Goal: Obtain resource: Download file/media

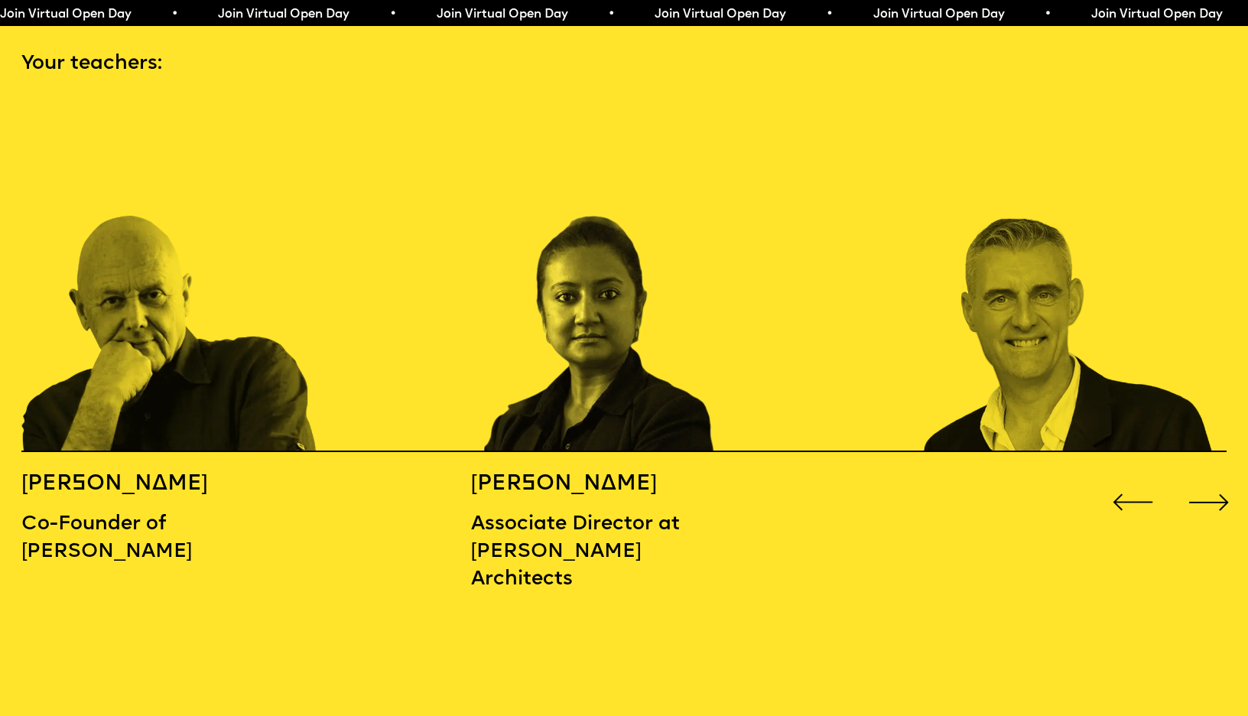
scroll to position [1868, 0]
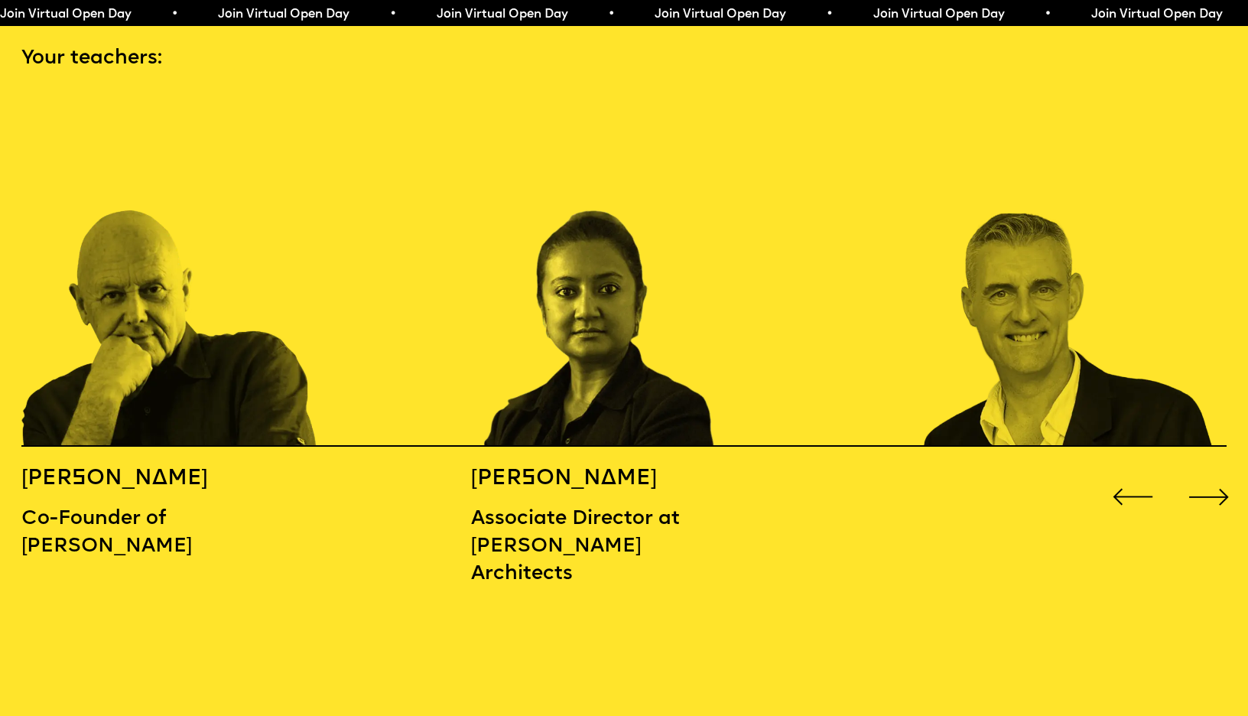
click at [1222, 472] on div "Next slide" at bounding box center [1209, 497] width 50 height 50
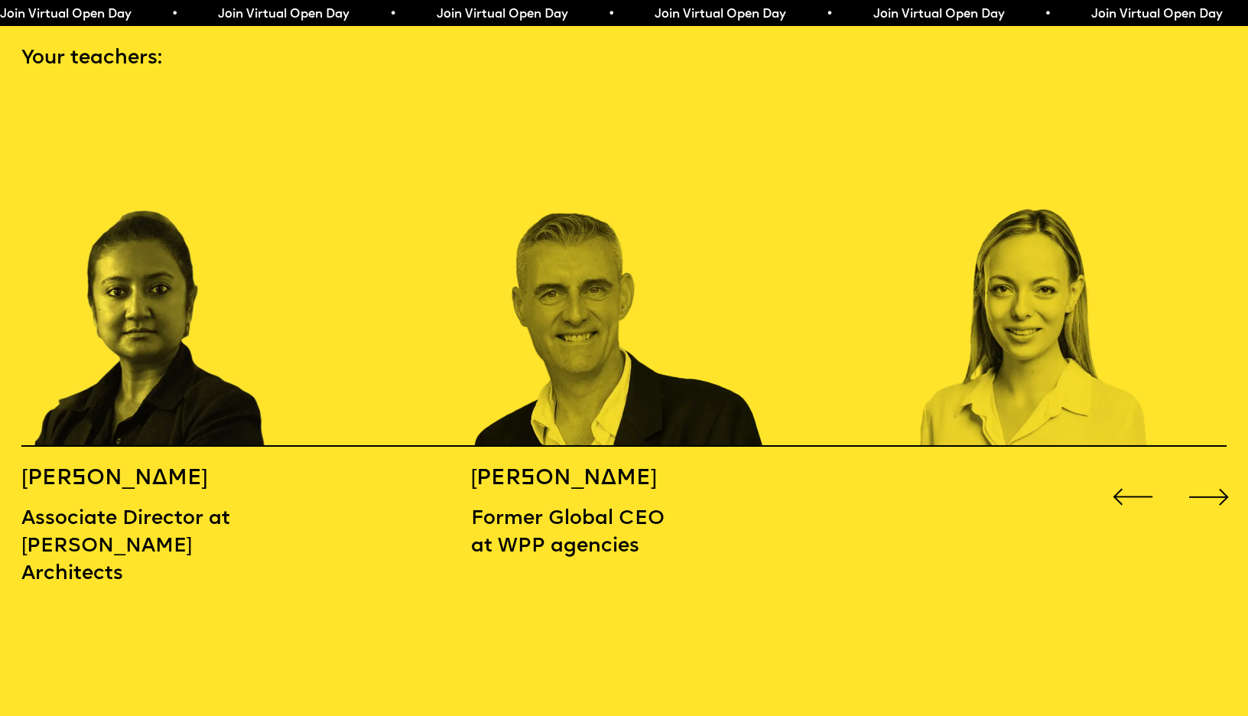
click at [1221, 472] on div "Next slide" at bounding box center [1209, 497] width 50 height 50
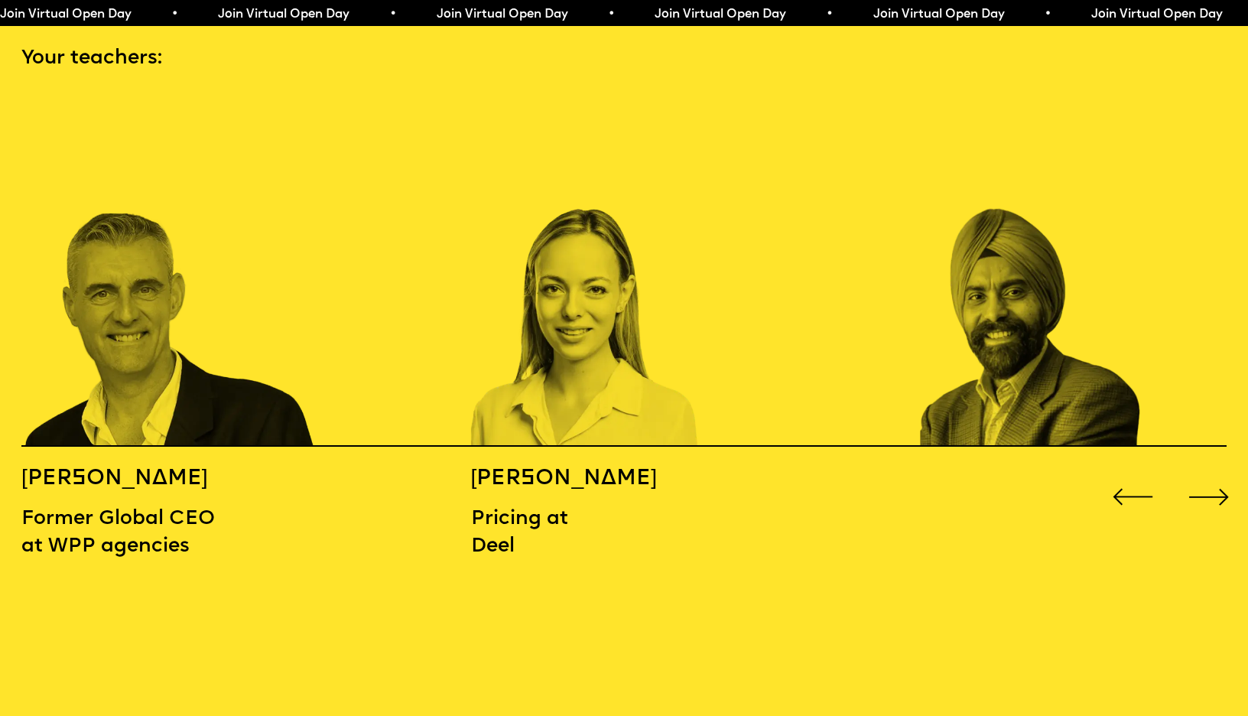
click at [1221, 472] on div "Next slide" at bounding box center [1209, 497] width 50 height 50
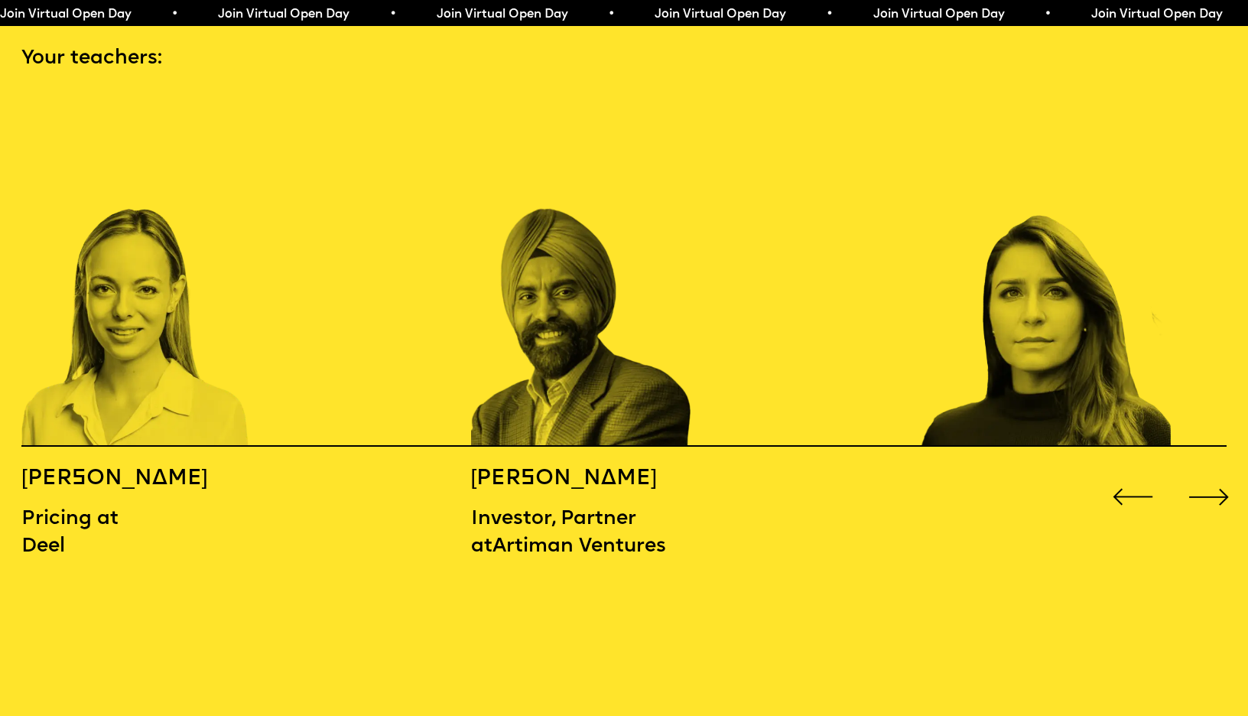
click at [1221, 472] on div "Next slide" at bounding box center [1209, 497] width 50 height 50
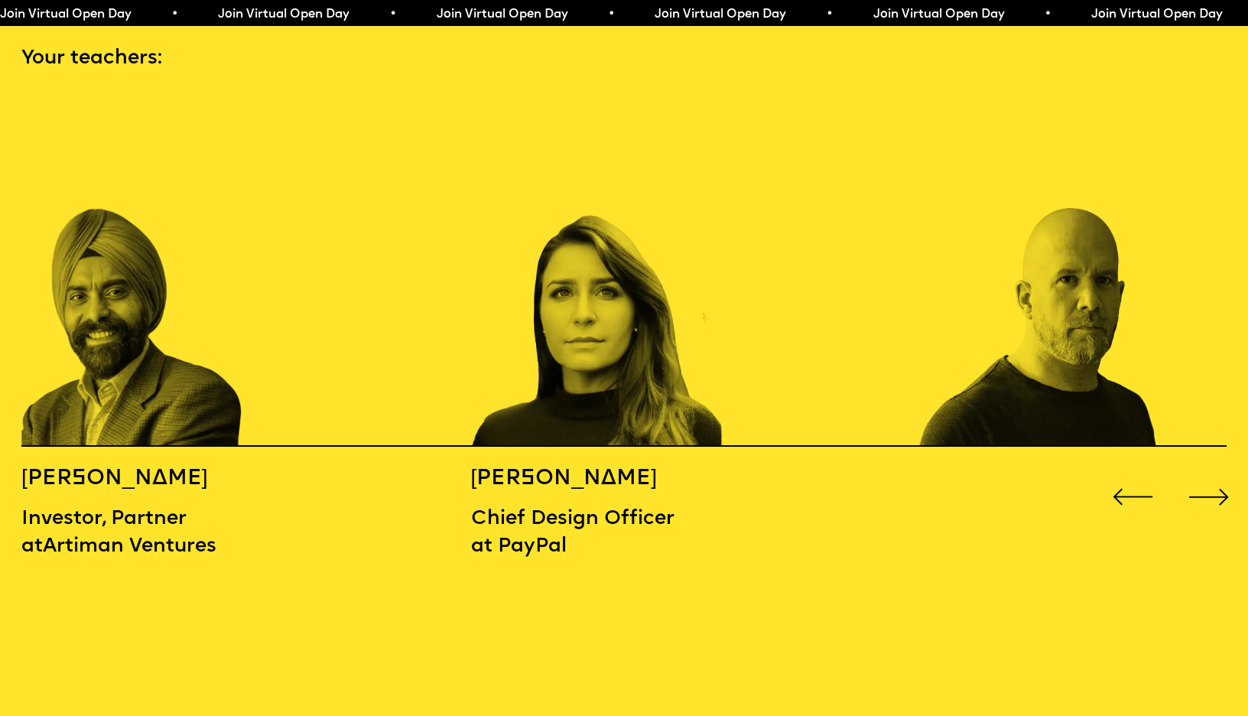
click at [1221, 472] on div "Next slide" at bounding box center [1209, 497] width 50 height 50
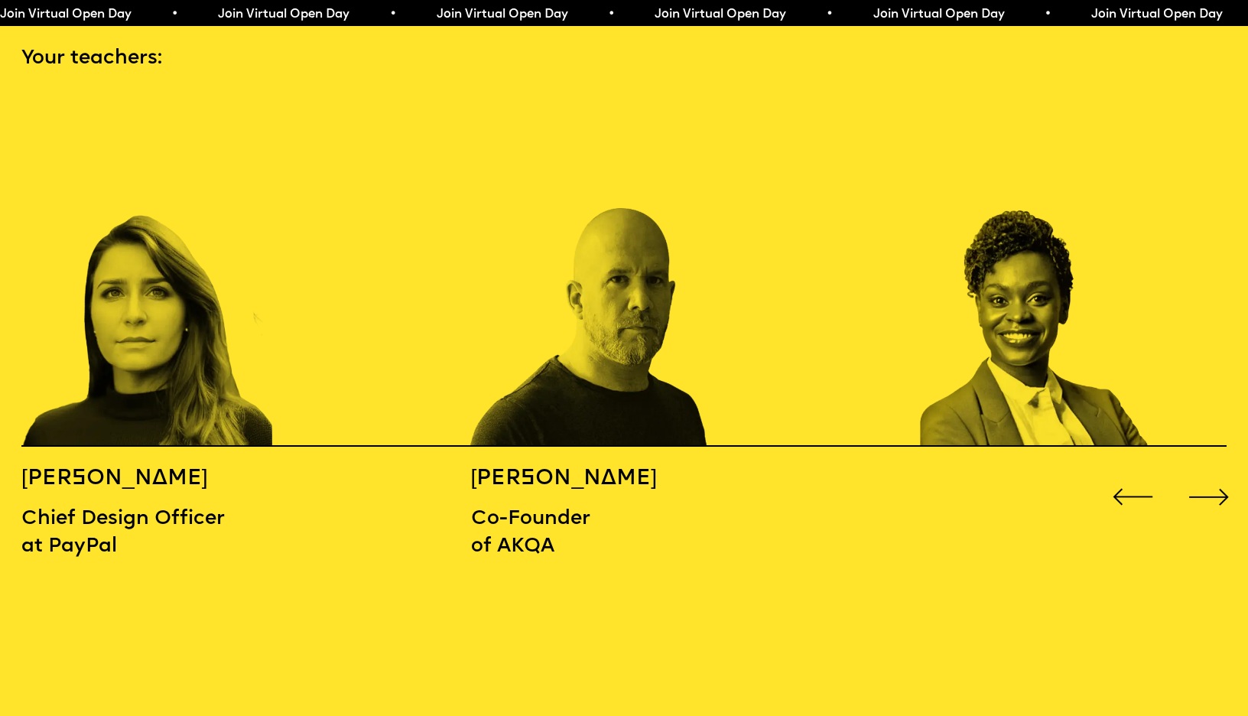
click at [1221, 472] on div "Next slide" at bounding box center [1209, 497] width 50 height 50
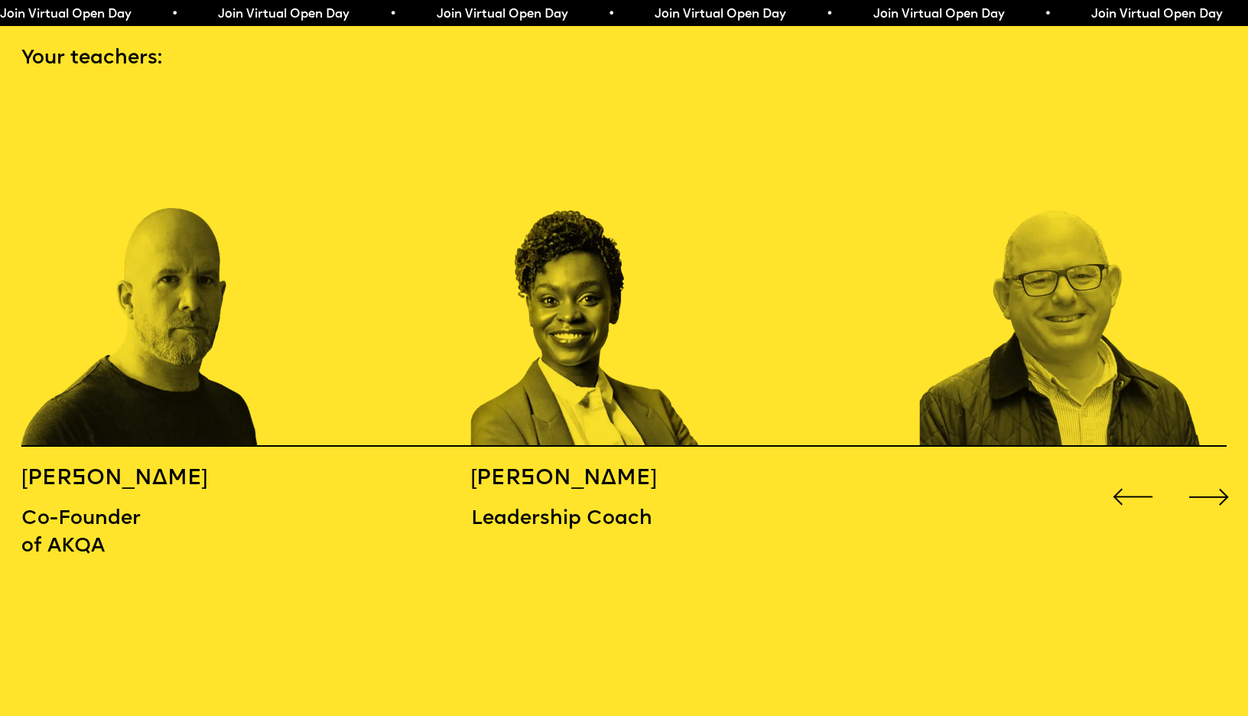
click at [1221, 472] on div "Next slide" at bounding box center [1209, 497] width 50 height 50
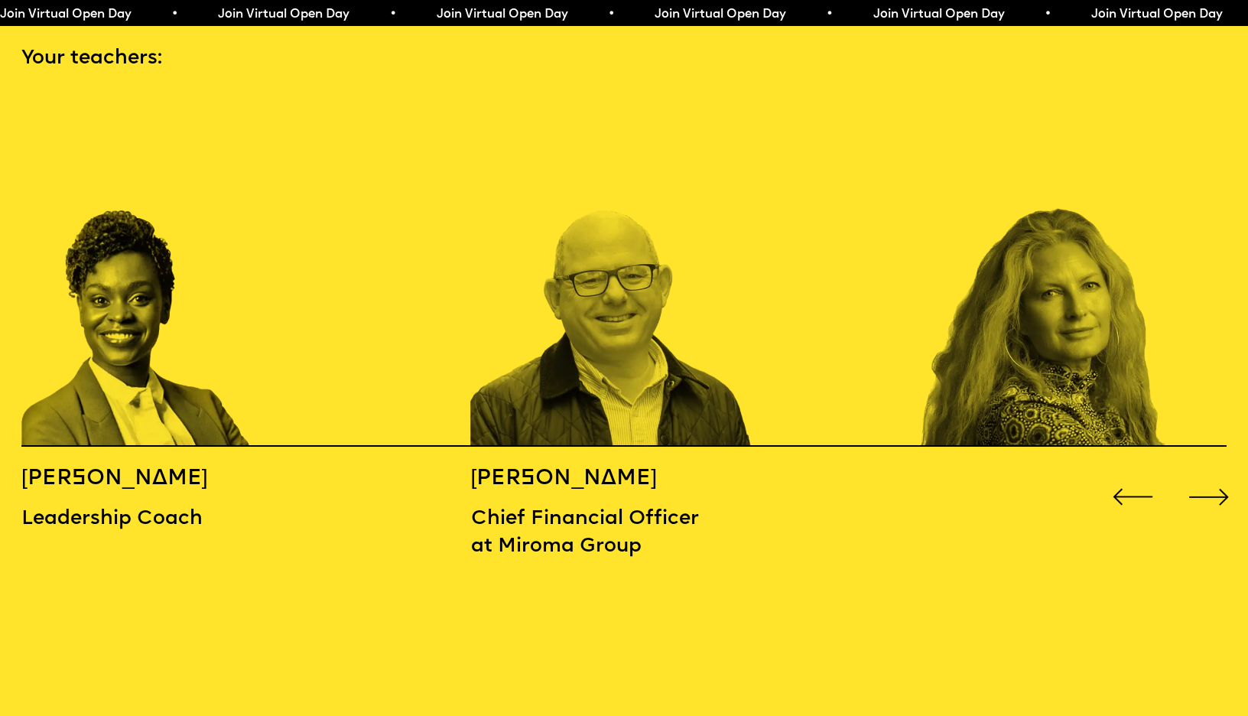
click at [1236, 458] on div "[PERSON_NAME] Co-Founder of [PERSON_NAME] [PERSON_NAME] Associate Director at […" at bounding box center [624, 346] width 1248 height 499
click at [1212, 472] on div "Next slide" at bounding box center [1209, 497] width 50 height 50
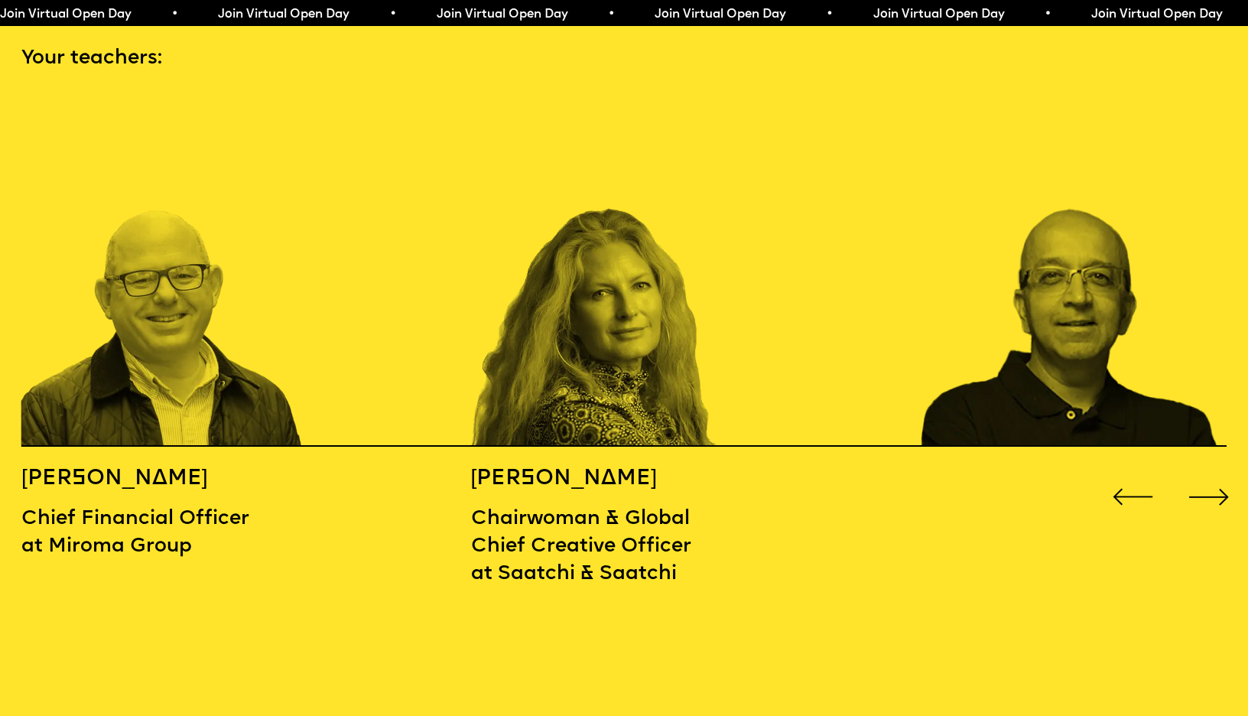
click at [1212, 472] on div "Next slide" at bounding box center [1209, 497] width 50 height 50
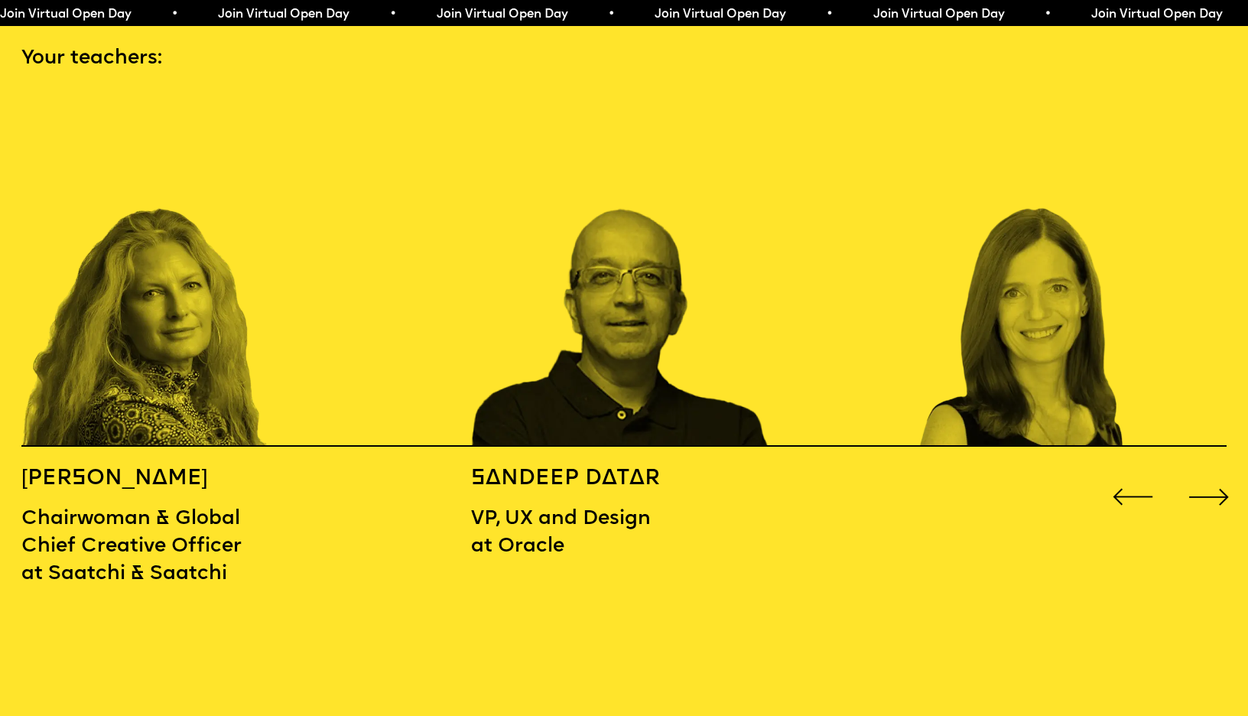
click at [1212, 472] on div "Next slide" at bounding box center [1209, 497] width 50 height 50
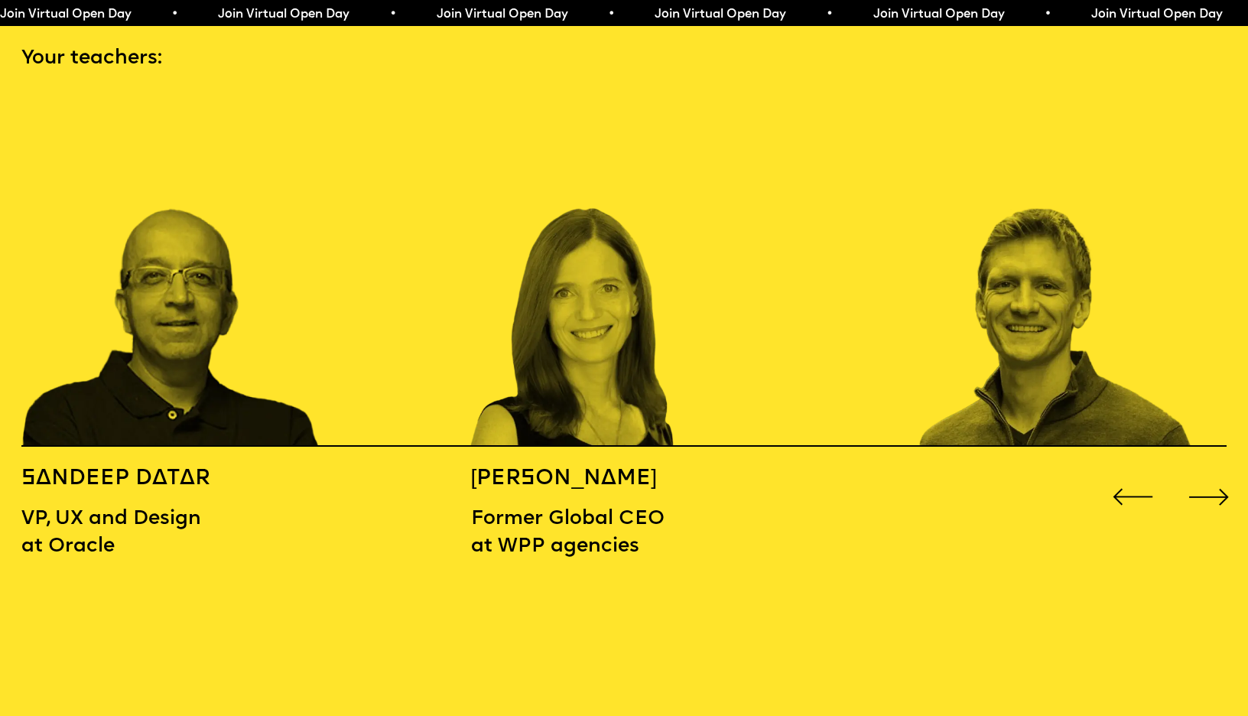
click at [1212, 472] on div "Next slide" at bounding box center [1209, 497] width 50 height 50
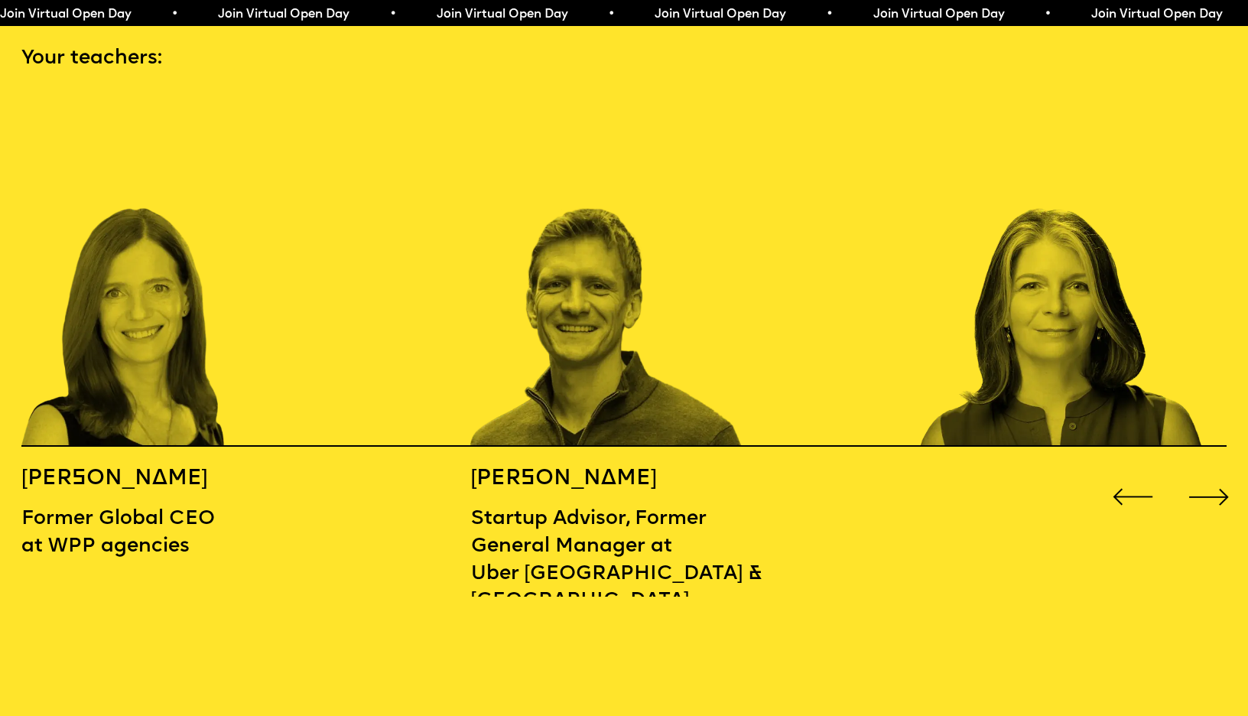
click at [1204, 472] on div "Next slide" at bounding box center [1209, 497] width 50 height 50
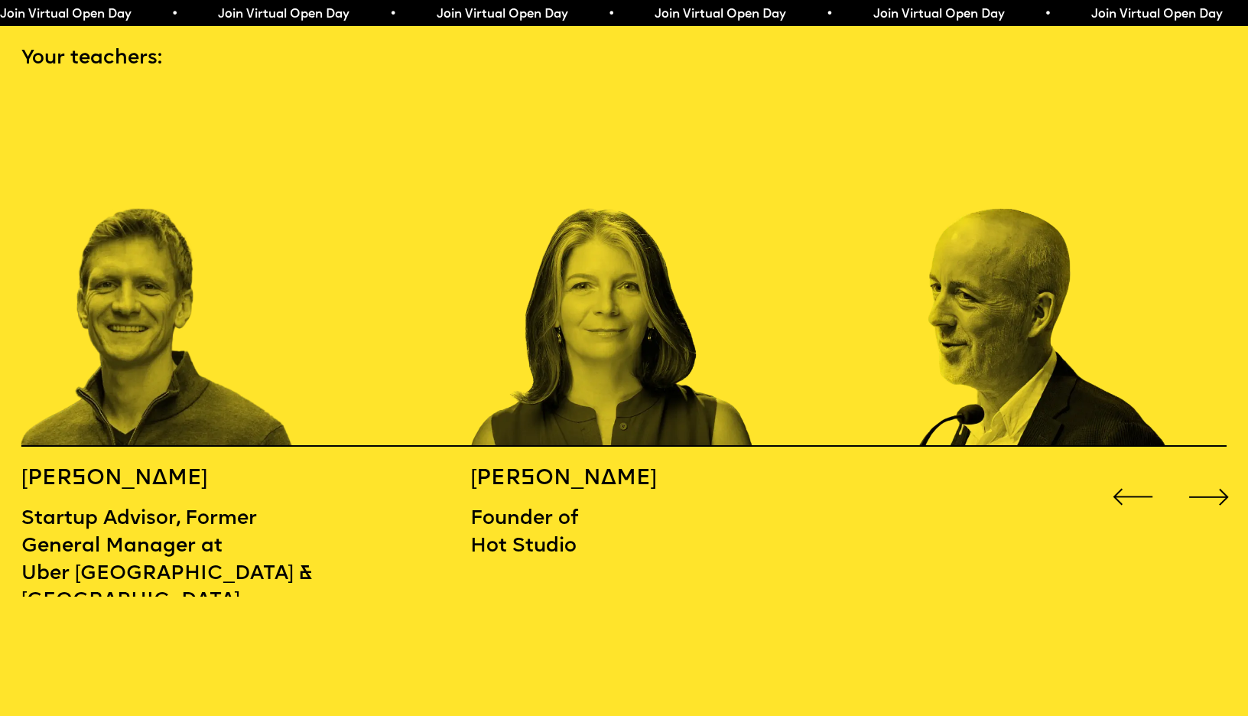
click at [1204, 472] on div "Next slide" at bounding box center [1209, 497] width 50 height 50
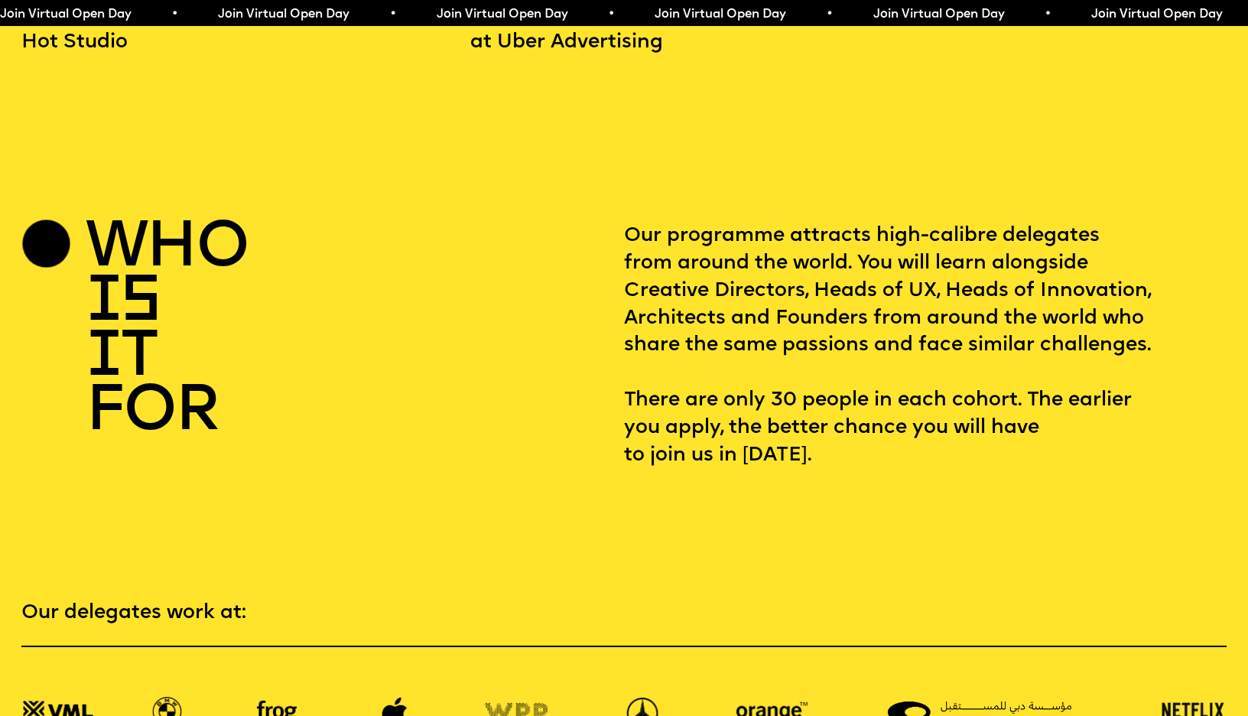
scroll to position [2366, 0]
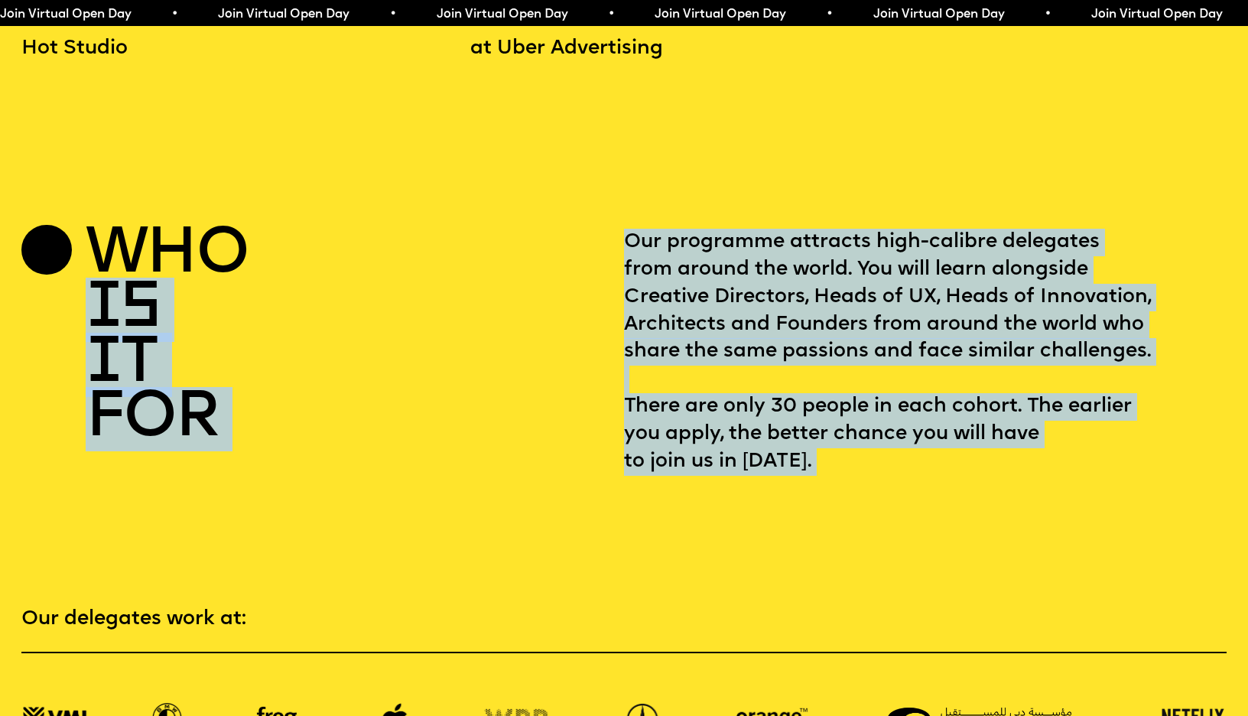
drag, startPoint x: 619, startPoint y: 206, endPoint x: 749, endPoint y: 450, distance: 276.4
click at [811, 427] on p "Our programme attracts high-calibre delegates from around the world. You will l…" at bounding box center [925, 352] width 603 height 247
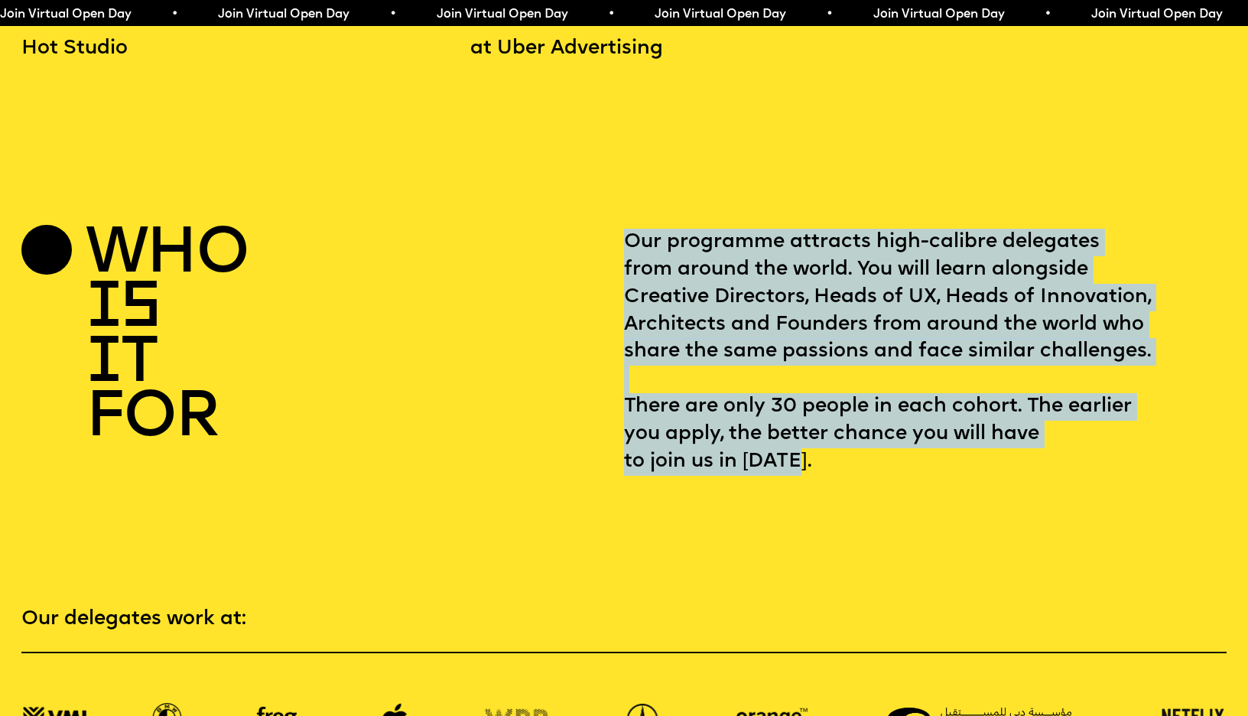
drag, startPoint x: 801, startPoint y: 421, endPoint x: 630, endPoint y: 195, distance: 283.8
click at [630, 229] on p "Our programme attracts high-calibre delegates from around the world. You will l…" at bounding box center [925, 352] width 603 height 247
copy p "Our programme attracts high-calibre delegates from around the world. You will l…"
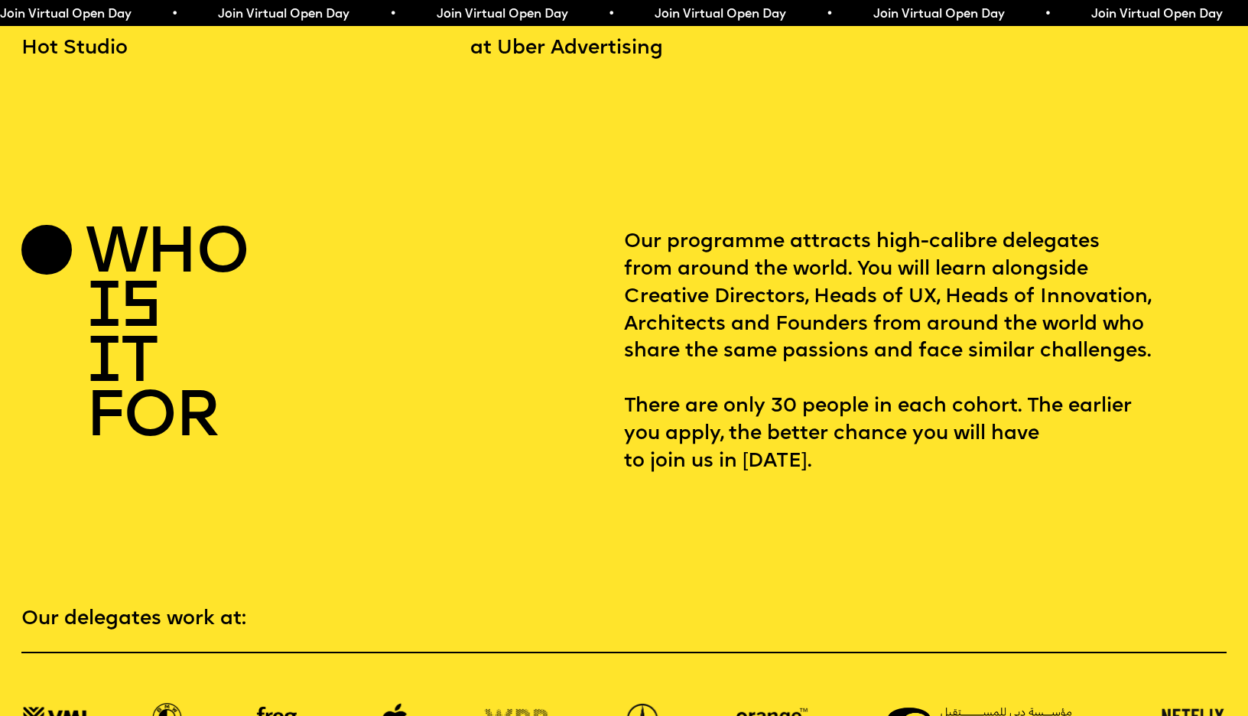
click at [437, 361] on div "who is it for" at bounding box center [322, 352] width 603 height 247
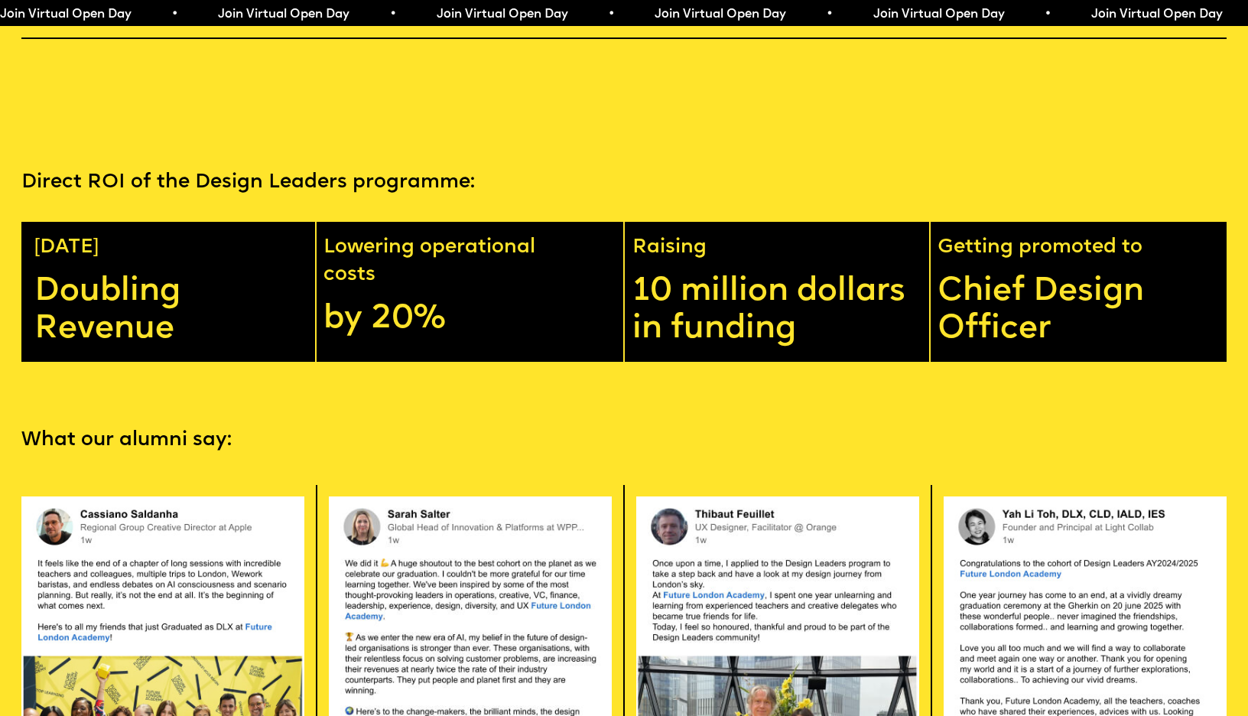
scroll to position [3118, 0]
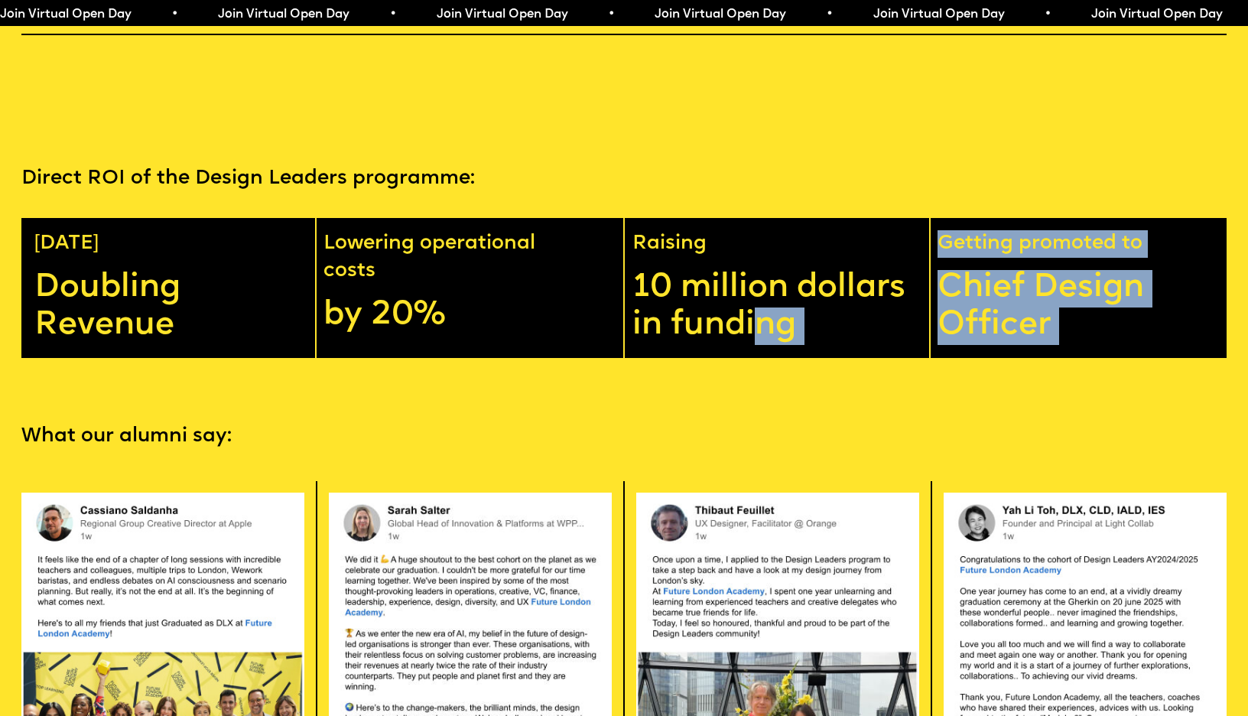
drag, startPoint x: 764, startPoint y: 283, endPoint x: 1000, endPoint y: 288, distance: 236.3
click at [1000, 288] on div "[DATE] Doubling Revenue Lowering operational costs by 20% Raising 10 million do…" at bounding box center [623, 288] width 1204 height 140
click at [976, 270] on p "Chief Design Officer" at bounding box center [1085, 307] width 297 height 75
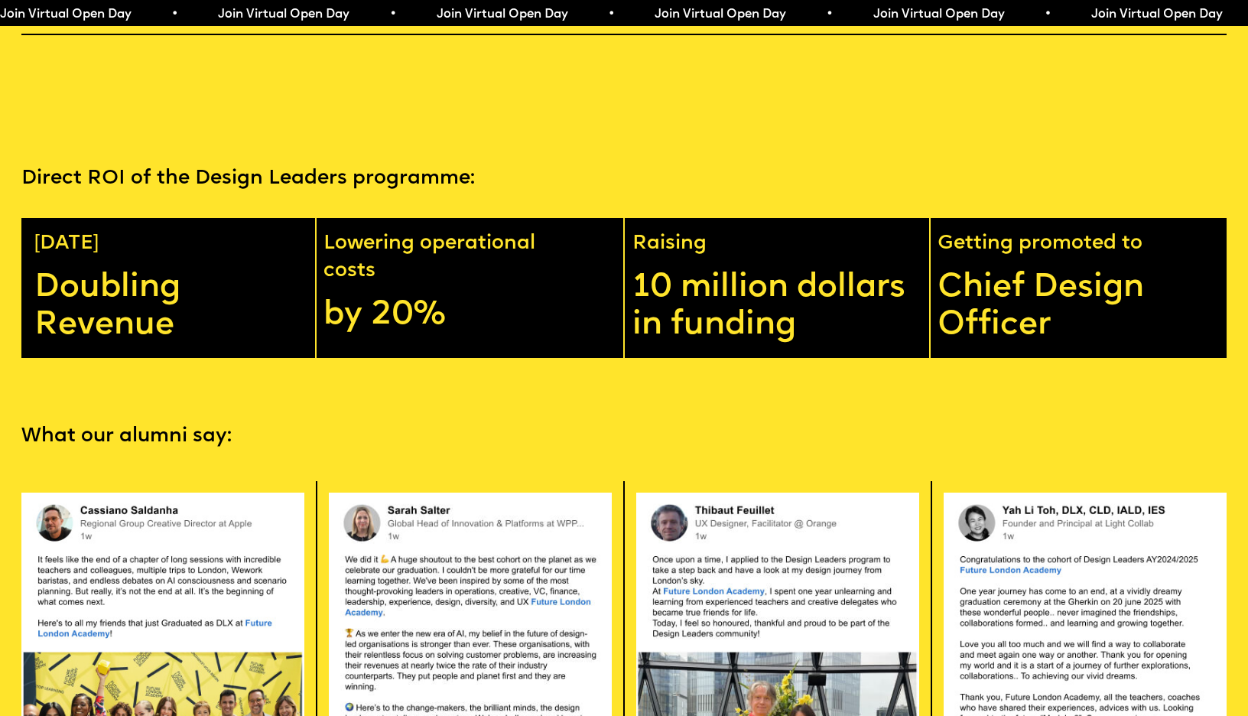
drag, startPoint x: 1049, startPoint y: 275, endPoint x: 739, endPoint y: 360, distance: 321.8
click at [739, 360] on div "Join Virtual Open Day • Join Virtual Open Day • Join Virtual Open Day • Join Vi…" at bounding box center [624, 713] width 1248 height 7663
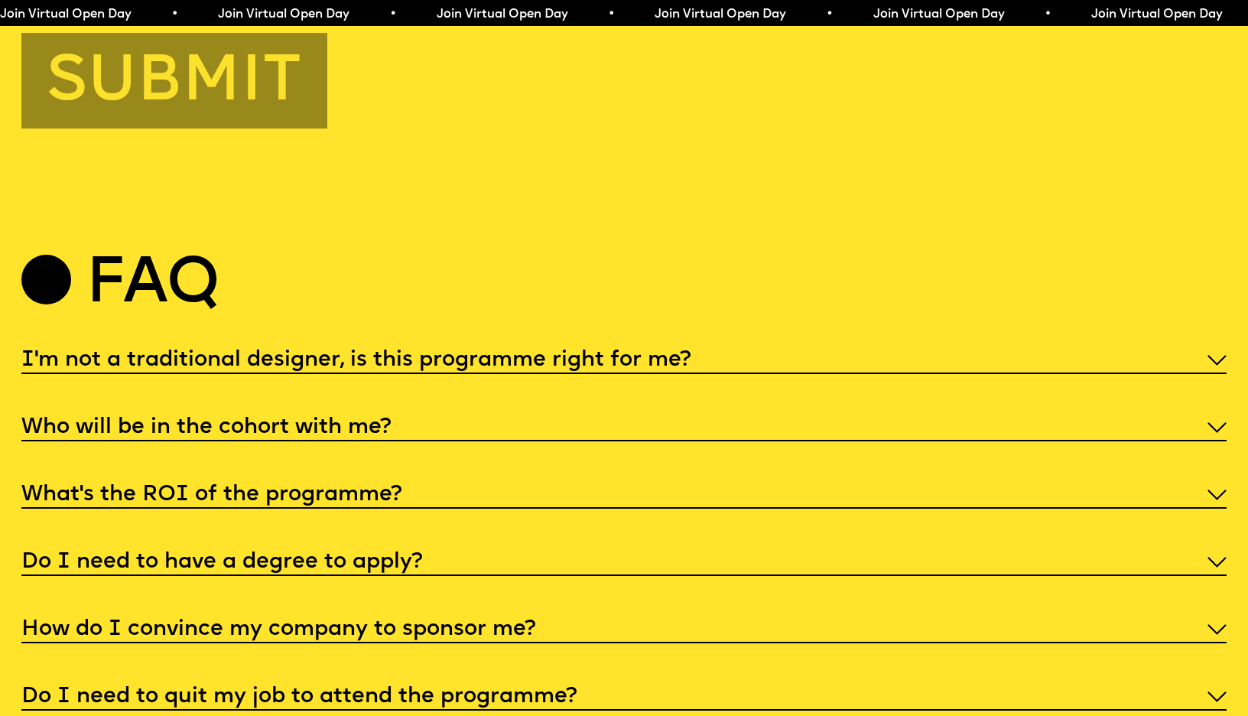
scroll to position [6317, 0]
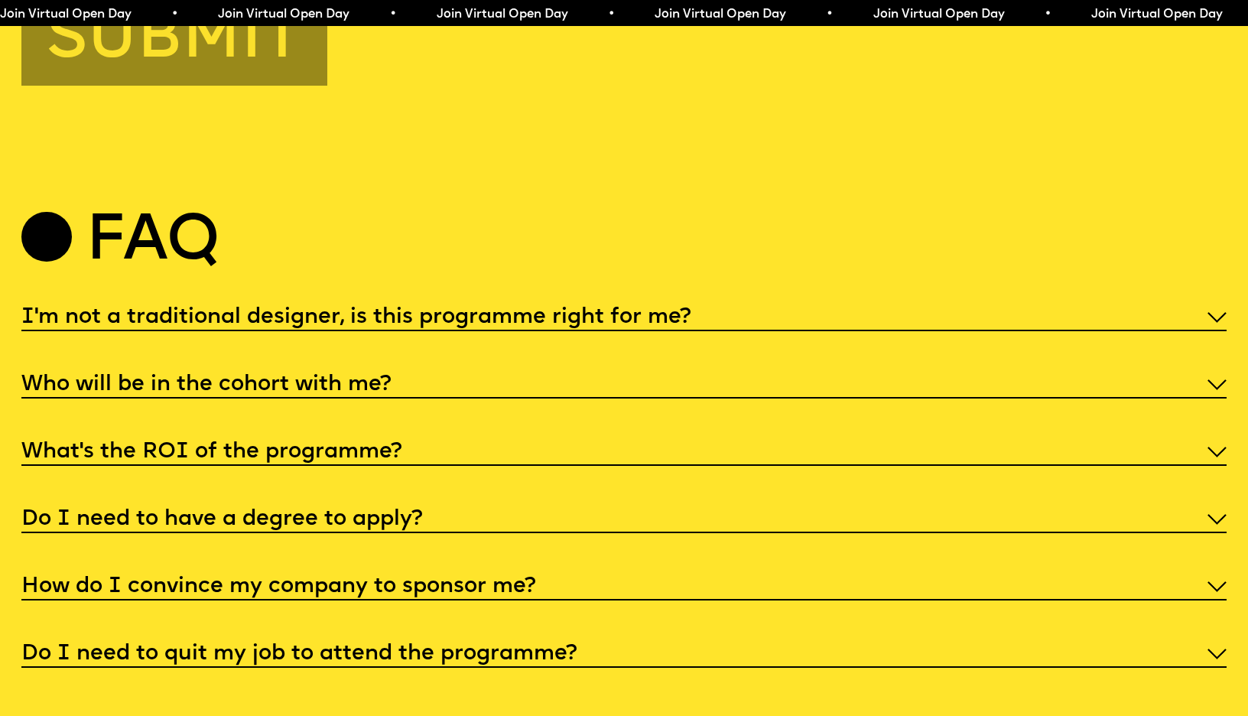
click at [668, 310] on h5 "I'm not a traditional designer, is this programme right for me?" at bounding box center [356, 317] width 670 height 15
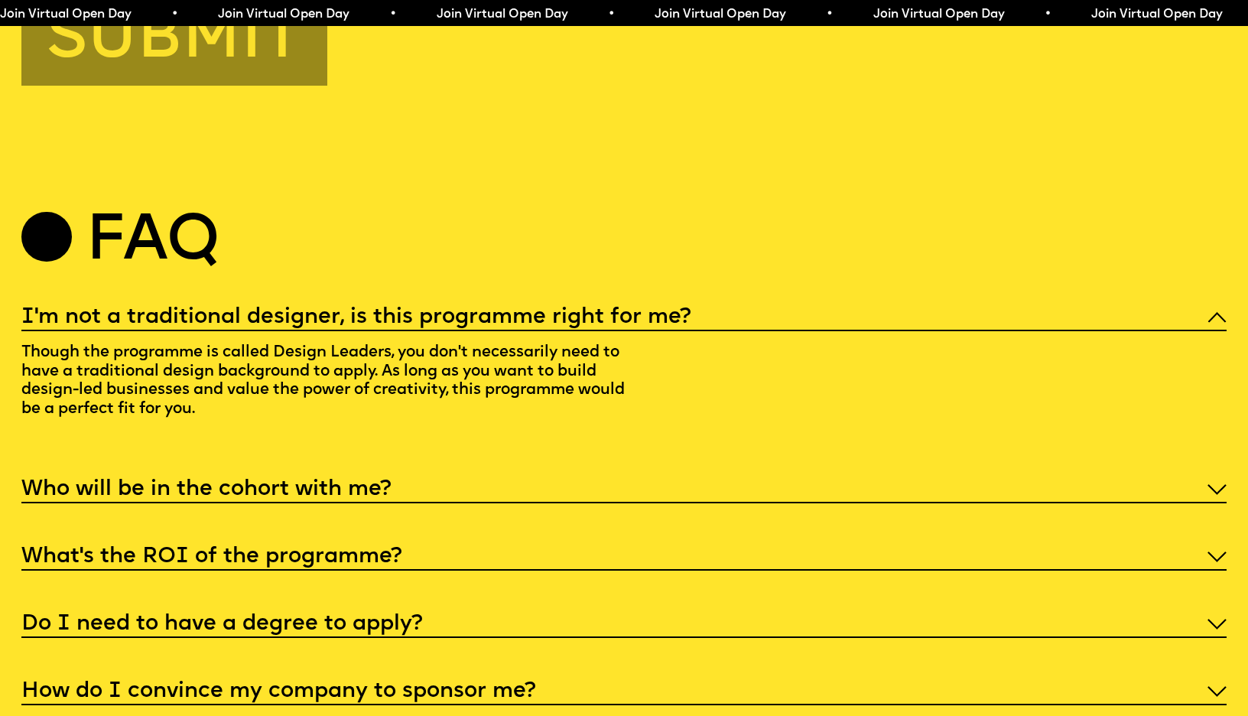
click at [448, 473] on div "Who will be in the cohort with me?" at bounding box center [623, 488] width 1204 height 30
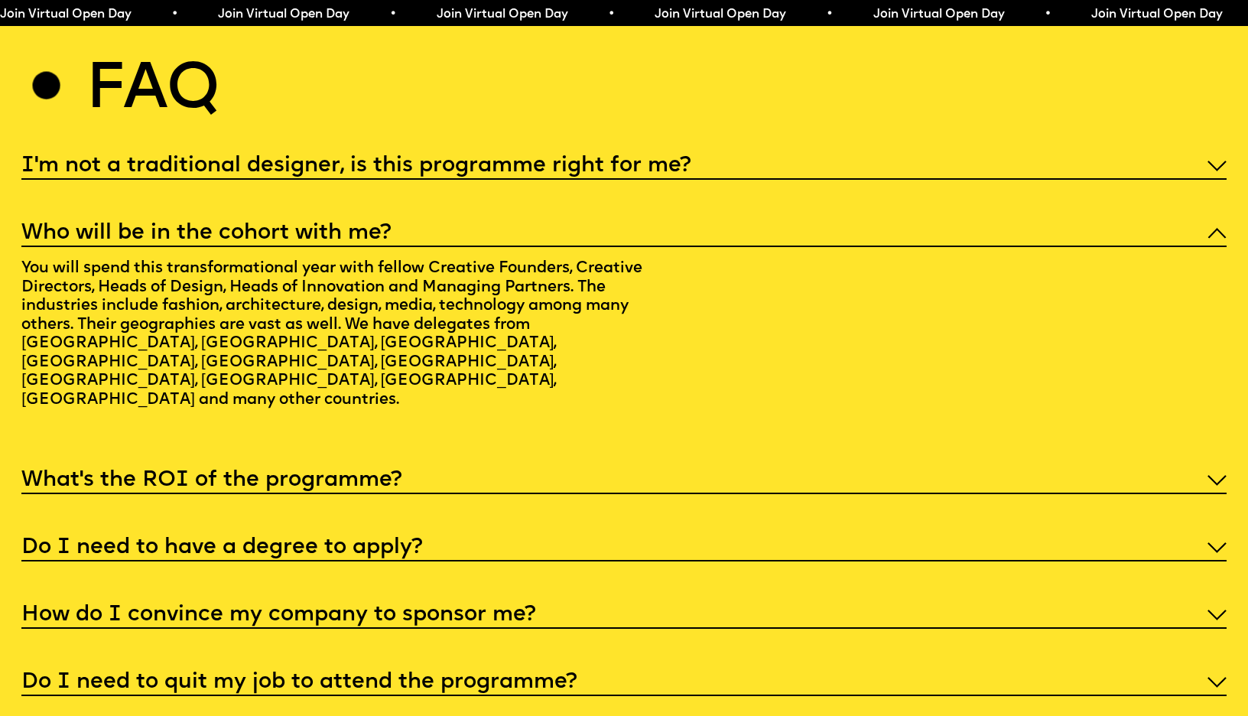
scroll to position [6486, 0]
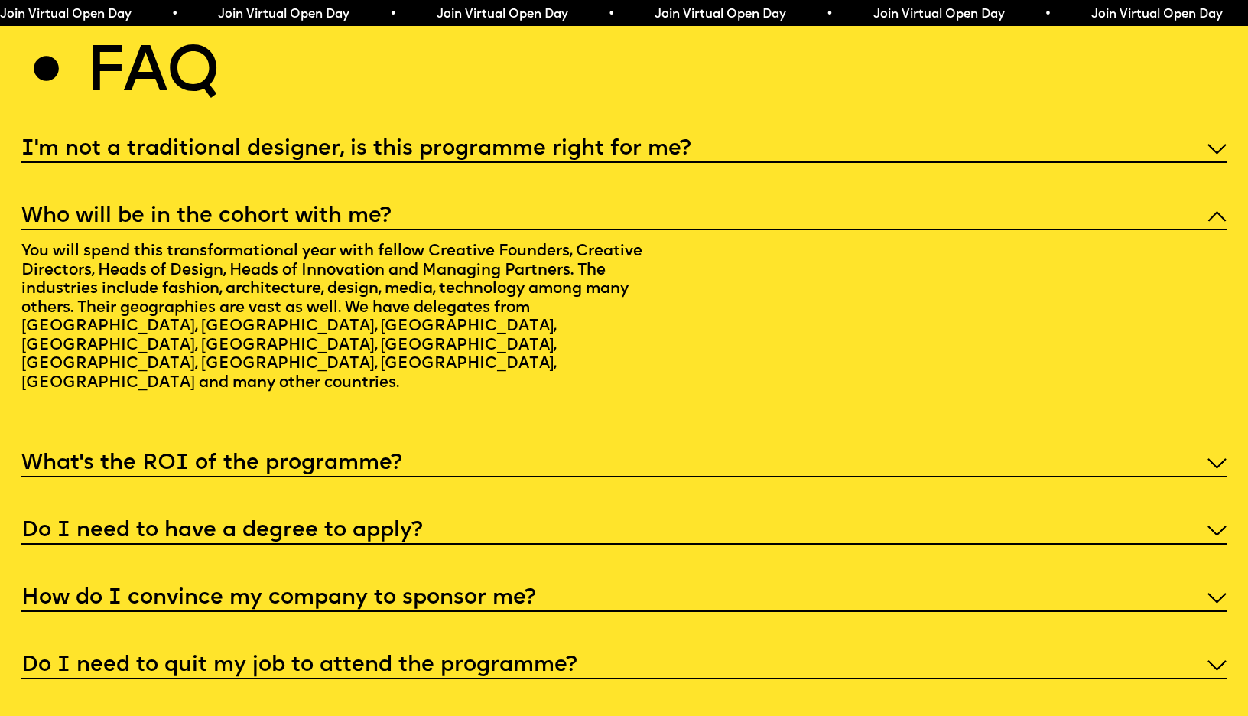
click at [388, 456] on h5 "What’s the ROI of the programme?" at bounding box center [211, 463] width 381 height 15
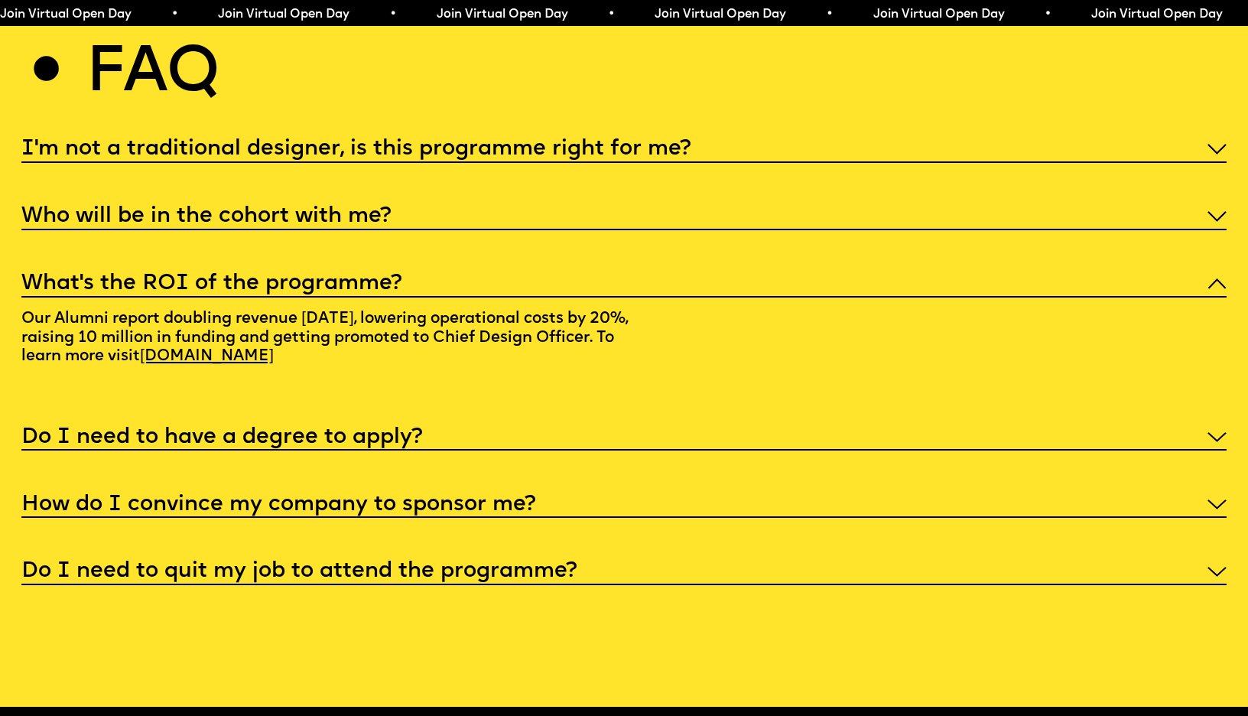
click at [254, 430] on h5 "Do I need to have a degree to apply?" at bounding box center [221, 437] width 401 height 15
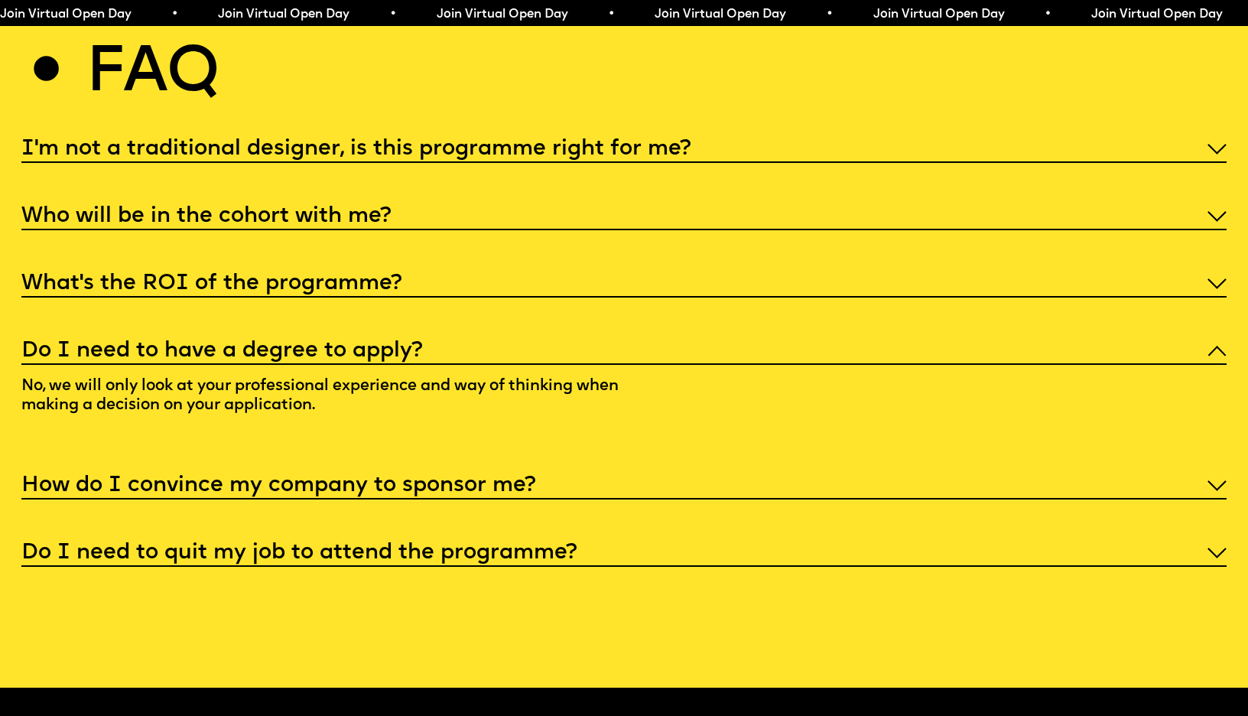
click at [230, 478] on h5 "How do I convince my company to sponsor me?" at bounding box center [278, 485] width 515 height 15
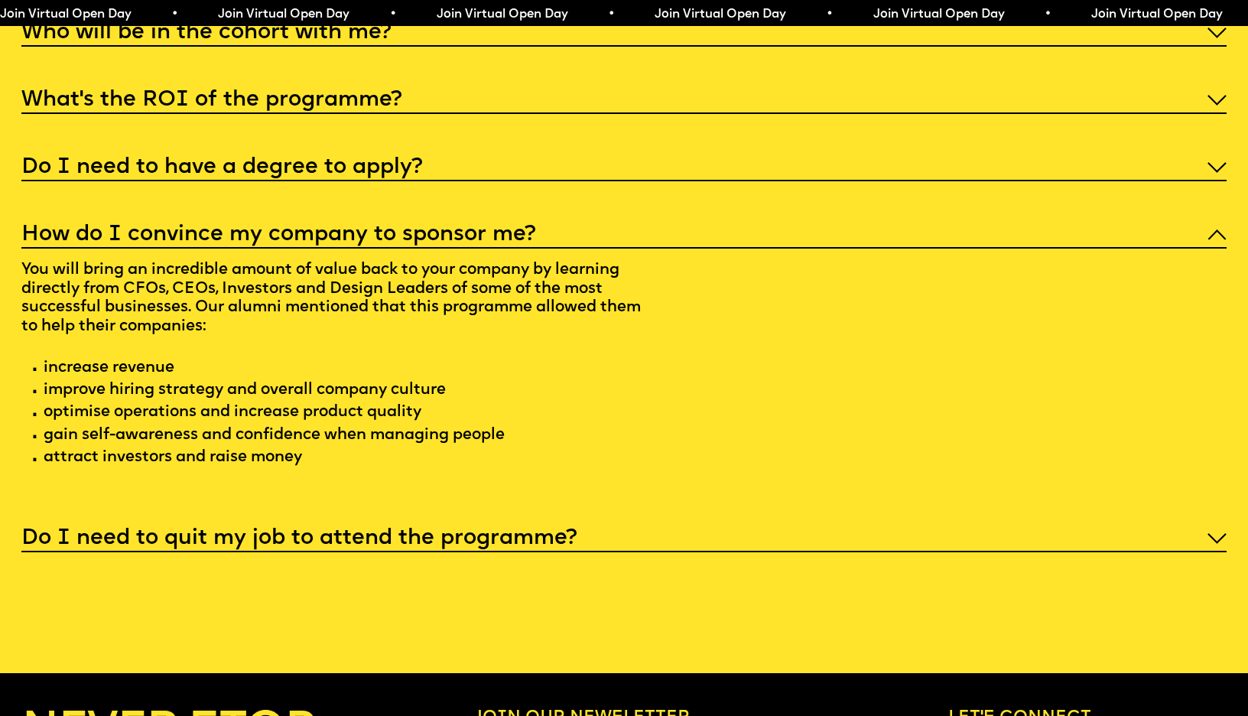
scroll to position [6678, 0]
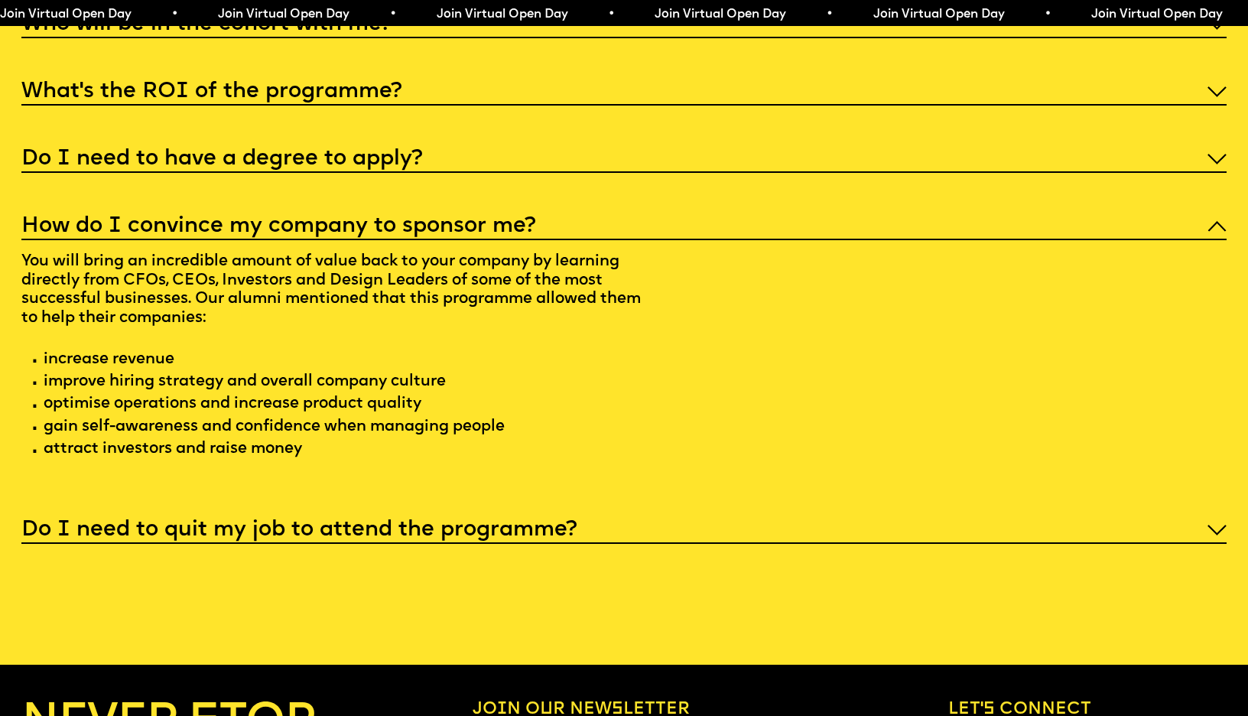
click at [291, 514] on div "Do I need to quit my job to attend the programme?" at bounding box center [623, 529] width 1204 height 30
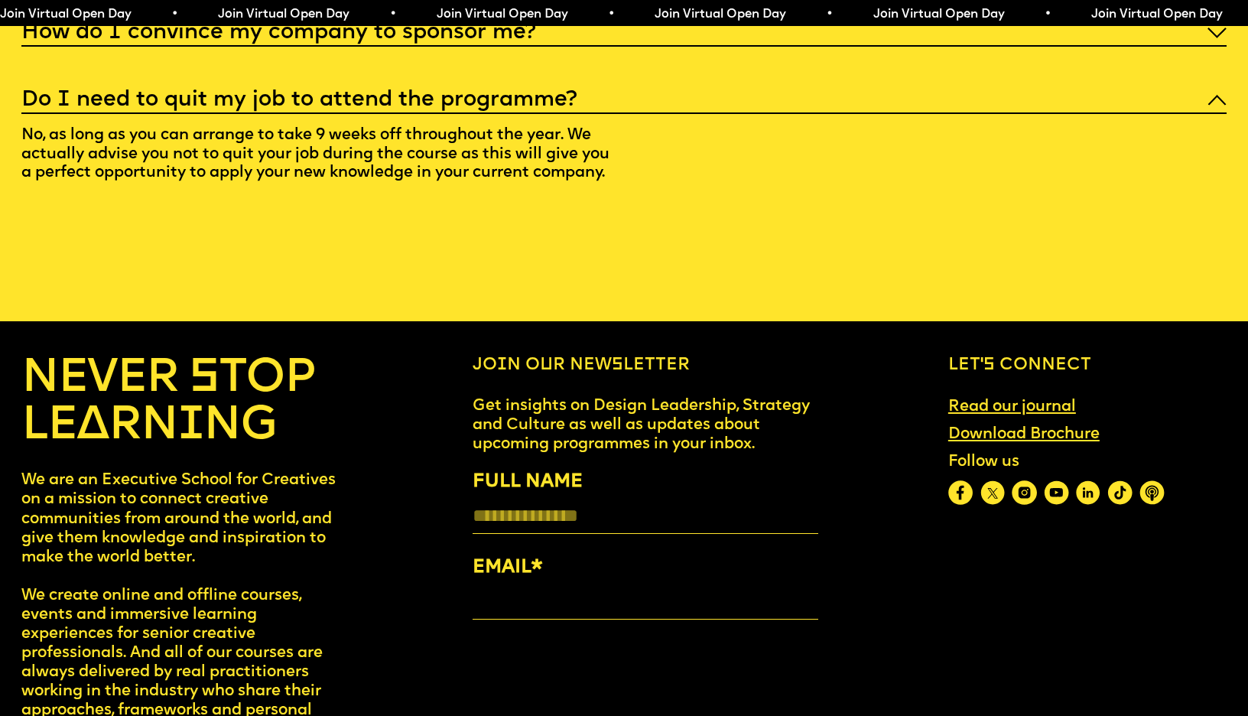
scroll to position [6889, 0]
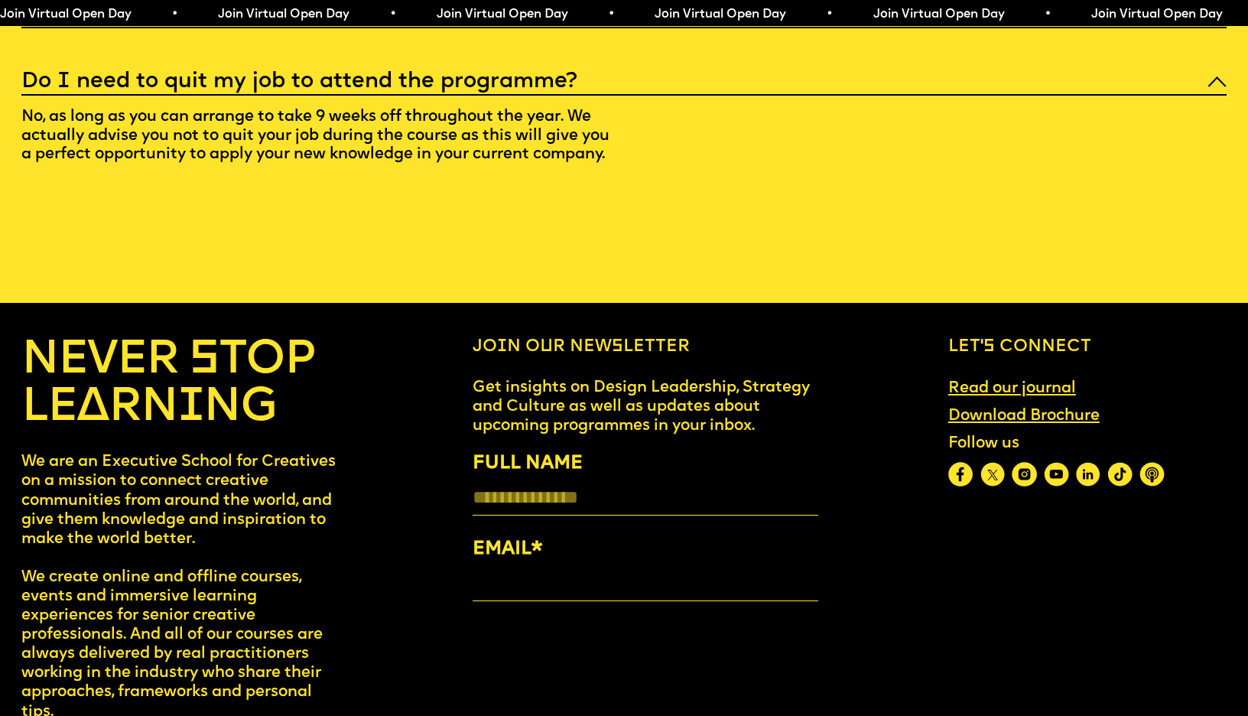
click at [1012, 398] on link "Download Brochure" at bounding box center [1024, 416] width 169 height 36
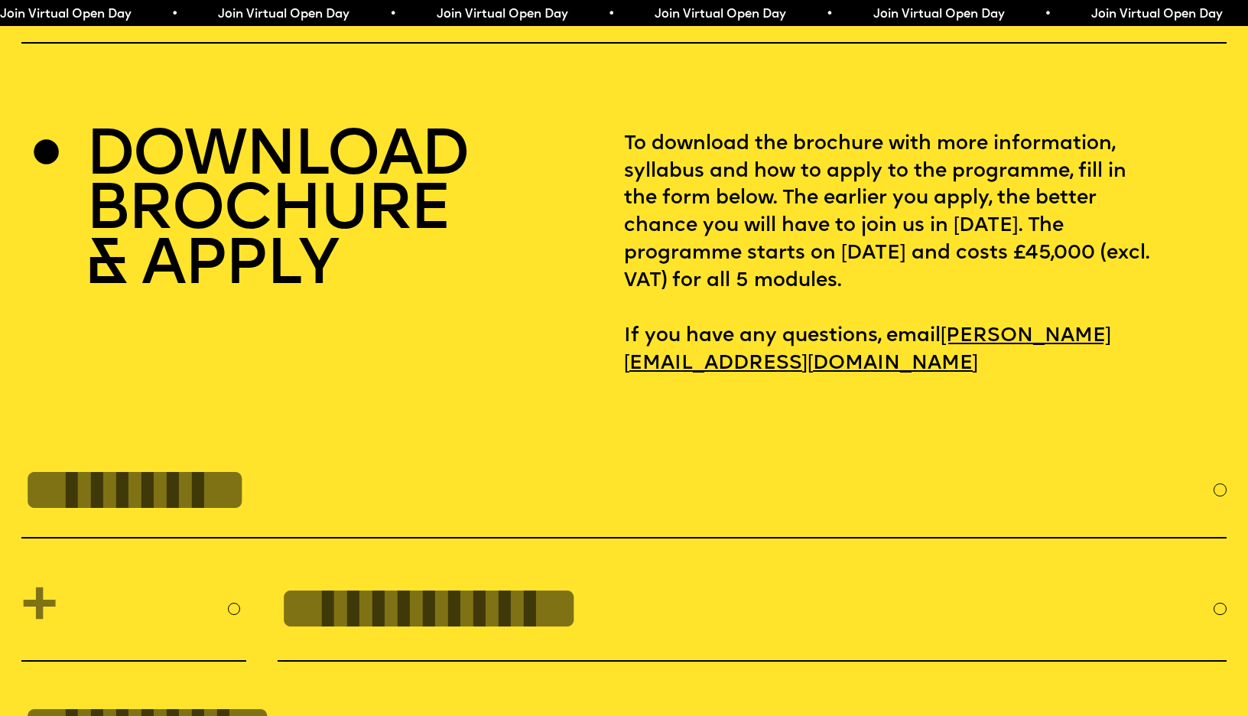
scroll to position [5367, 0]
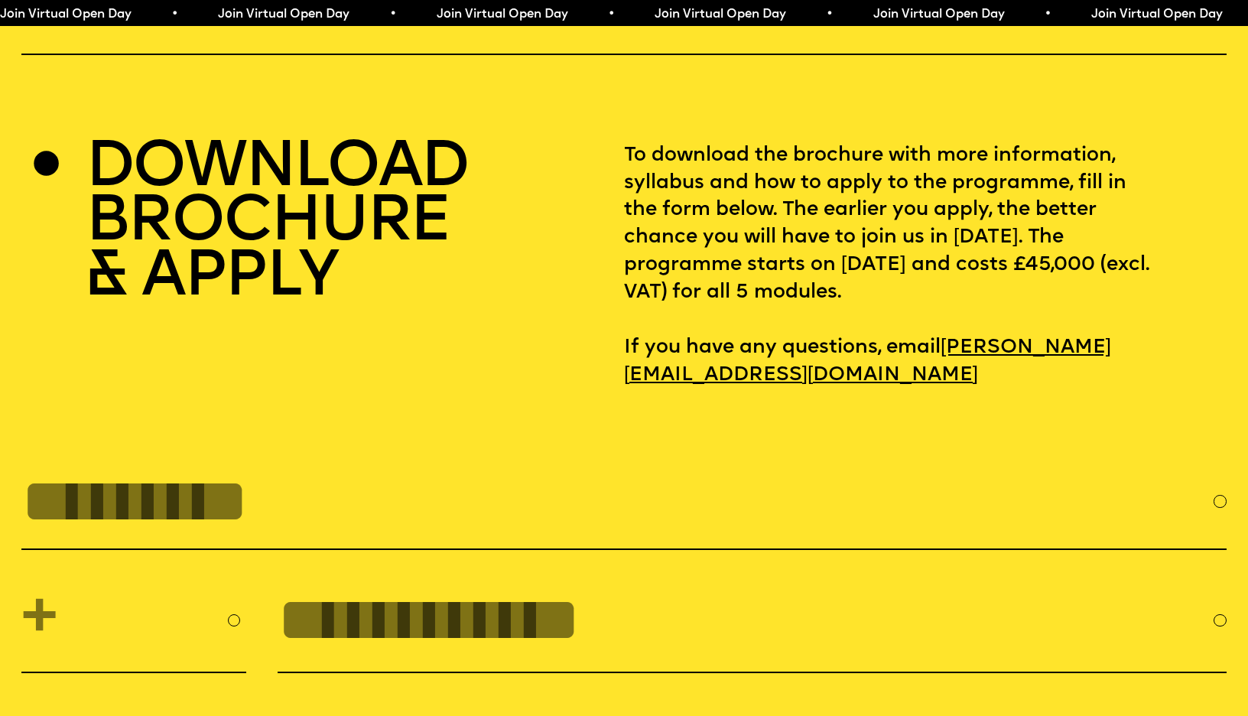
click at [918, 329] on link "[PERSON_NAME][EMAIL_ADDRESS][DOMAIN_NAME]" at bounding box center [867, 362] width 487 height 66
click at [891, 329] on link "[PERSON_NAME][EMAIL_ADDRESS][DOMAIN_NAME]" at bounding box center [867, 362] width 487 height 66
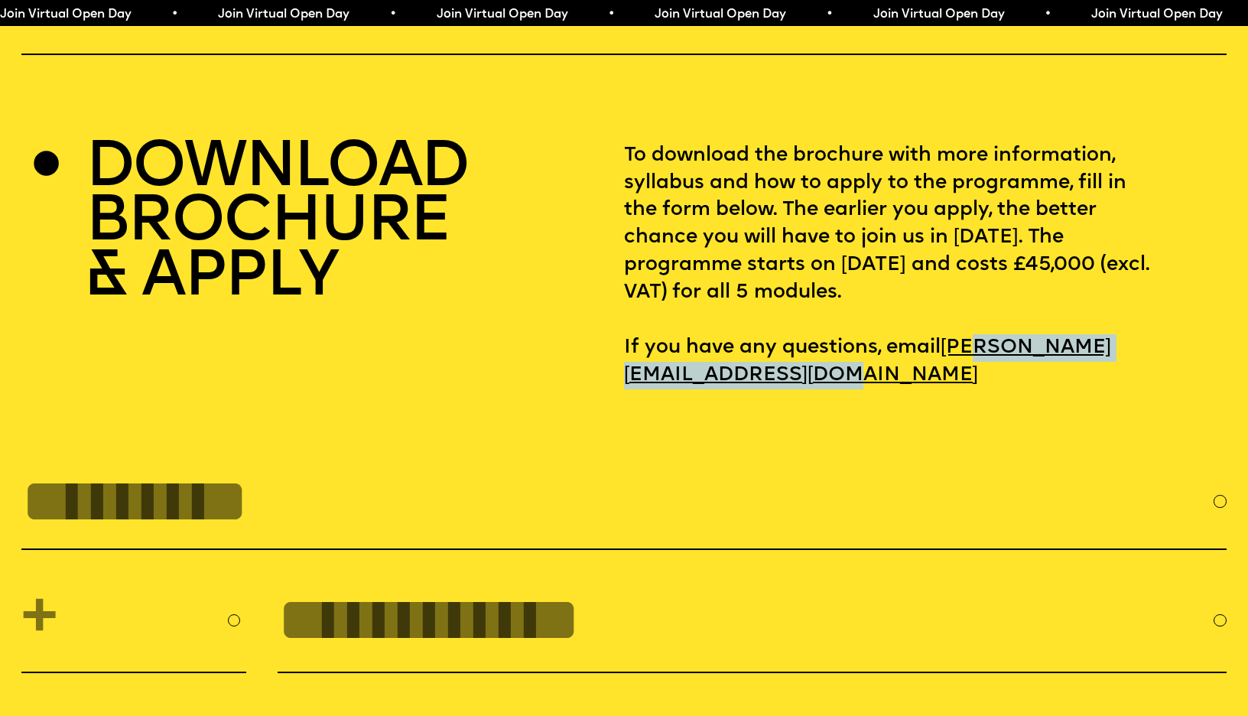
drag, startPoint x: 1001, startPoint y: 314, endPoint x: 664, endPoint y: 323, distance: 336.6
click at [664, 323] on p "To download the brochure with more information, syllabus and how to apply to th…" at bounding box center [925, 265] width 603 height 247
click at [664, 329] on link "[PERSON_NAME][EMAIL_ADDRESS][DOMAIN_NAME]" at bounding box center [867, 362] width 487 height 66
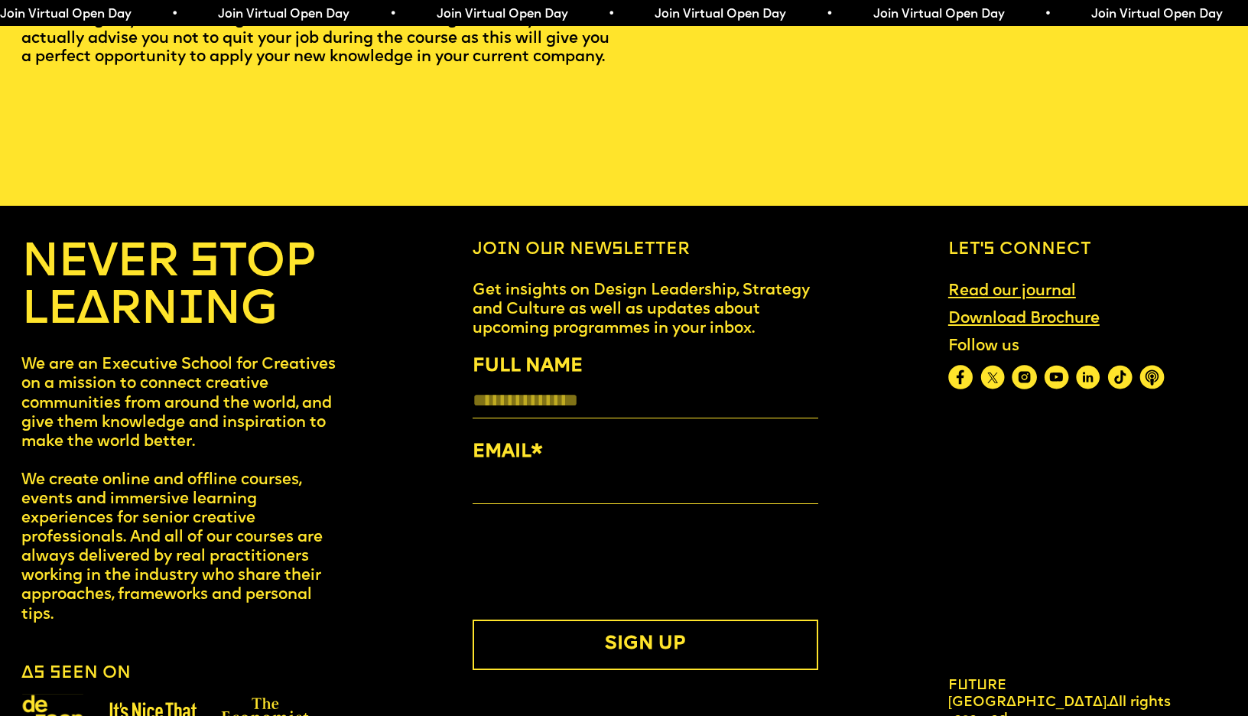
scroll to position [6985, 0]
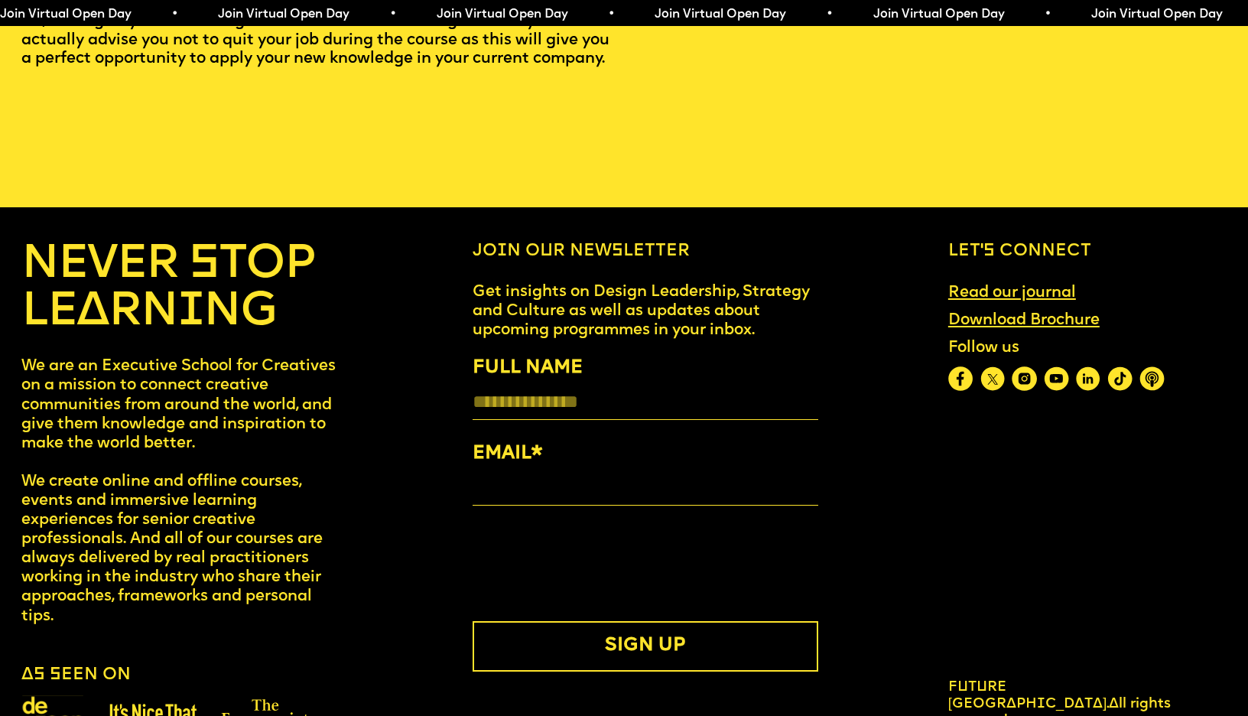
click at [1012, 303] on link "Download Brochure" at bounding box center [1024, 321] width 169 height 36
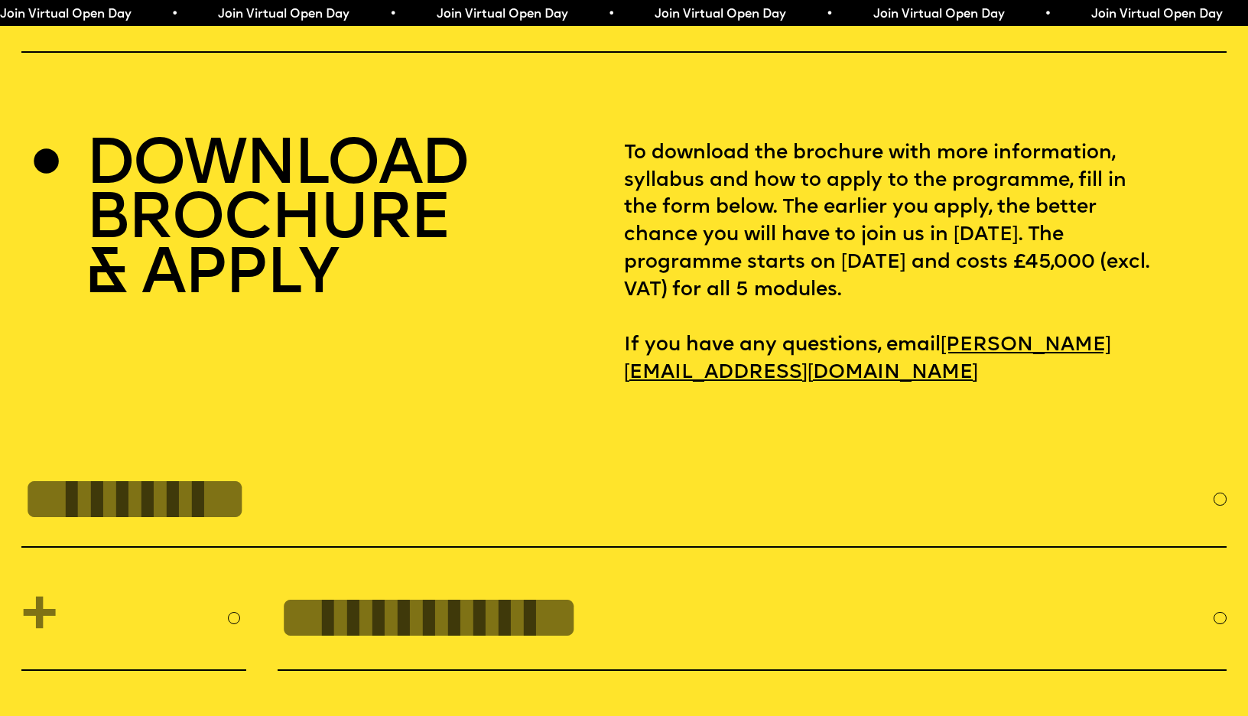
scroll to position [5367, 0]
